Goal: Find specific page/section: Find specific page/section

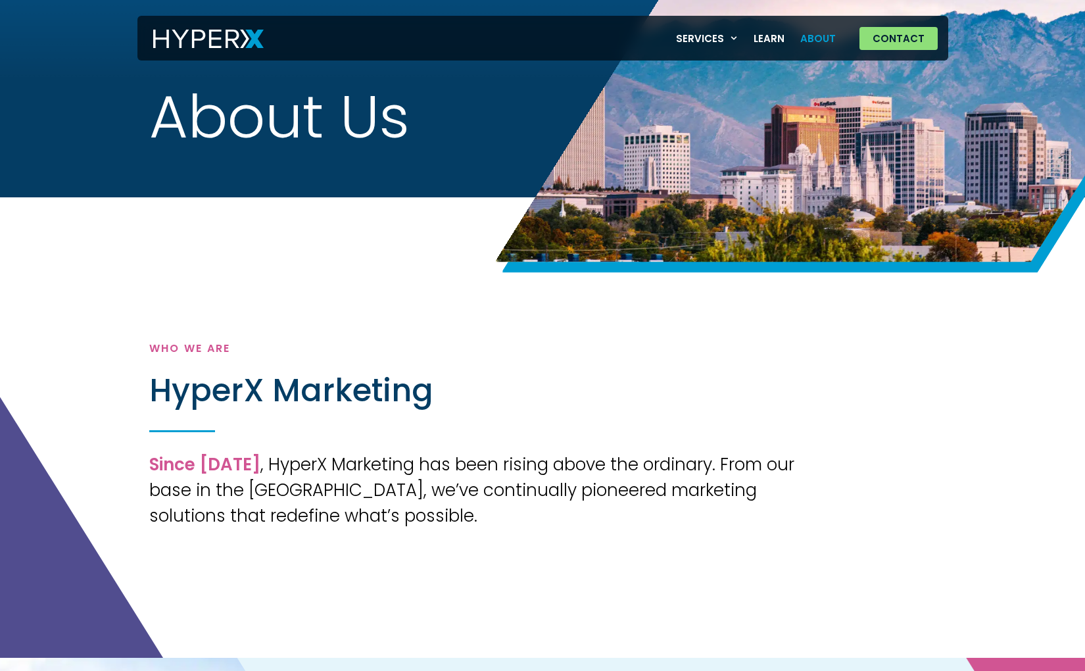
click at [824, 33] on link "About" at bounding box center [817, 38] width 51 height 27
click at [379, 128] on span "U" at bounding box center [359, 122] width 39 height 65
click at [183, 31] on img at bounding box center [208, 39] width 110 height 19
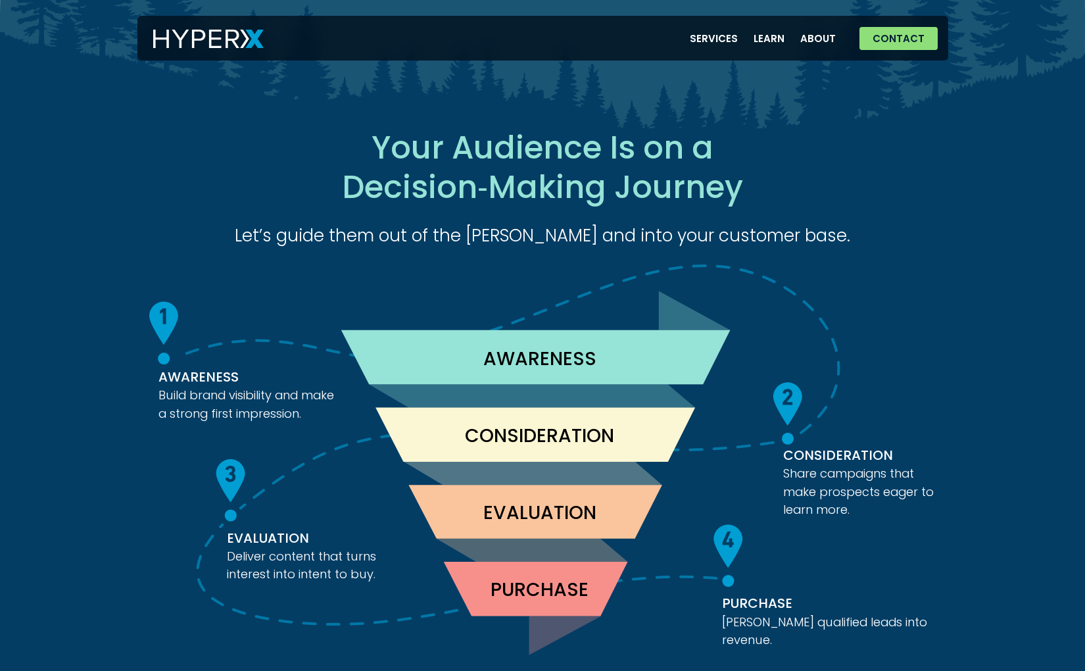
scroll to position [1682, 0]
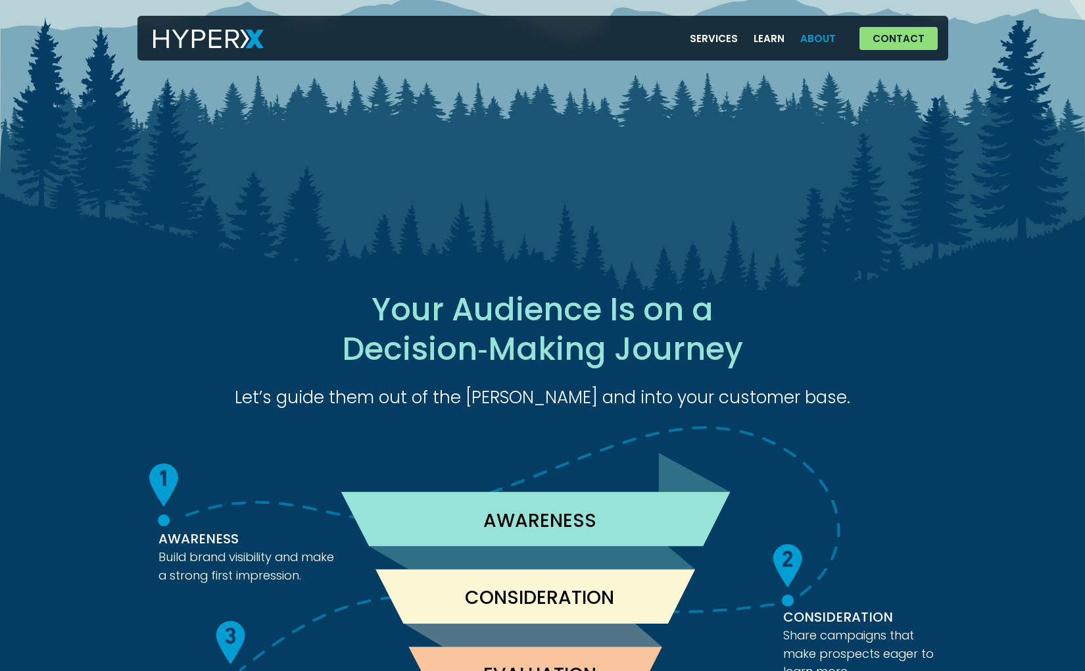
click at [820, 43] on link "About" at bounding box center [817, 38] width 51 height 27
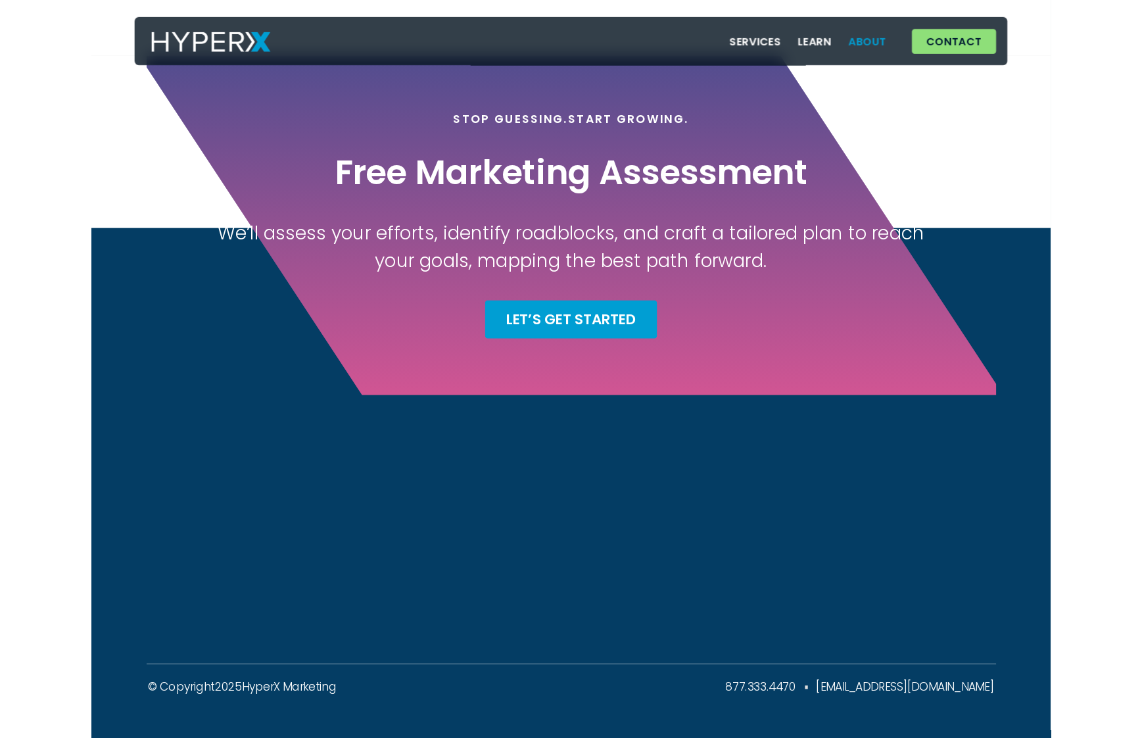
scroll to position [5732, 0]
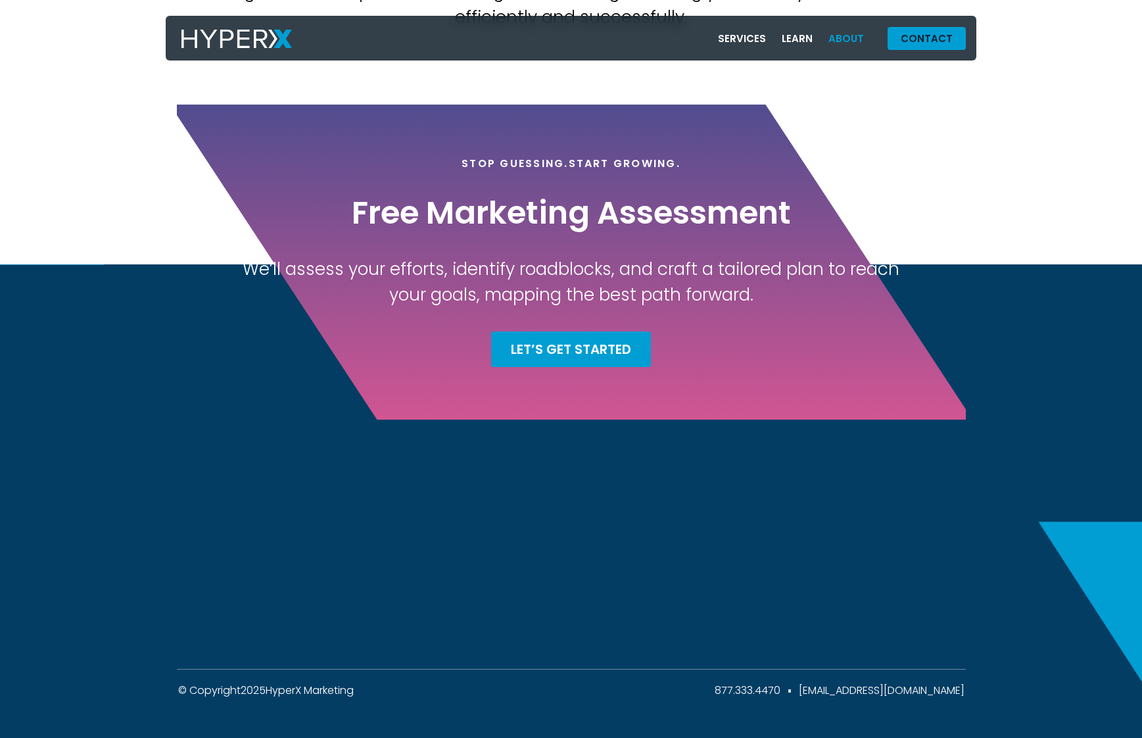
click at [920, 34] on span "Contact" at bounding box center [927, 39] width 52 height 10
